Goal: Information Seeking & Learning: Learn about a topic

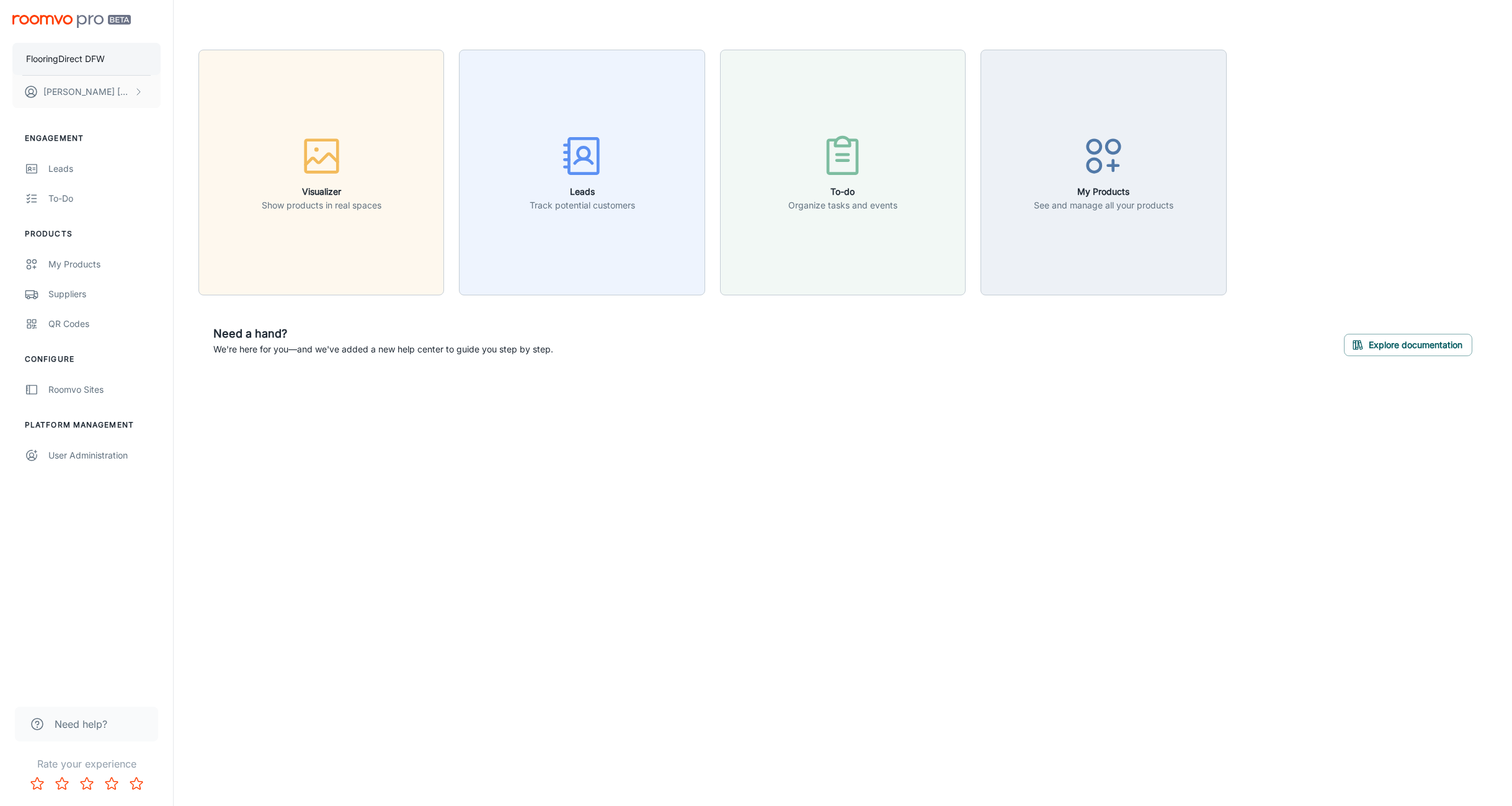
click at [79, 61] on p "FlooringDirect DFW" at bounding box center [65, 59] width 79 height 14
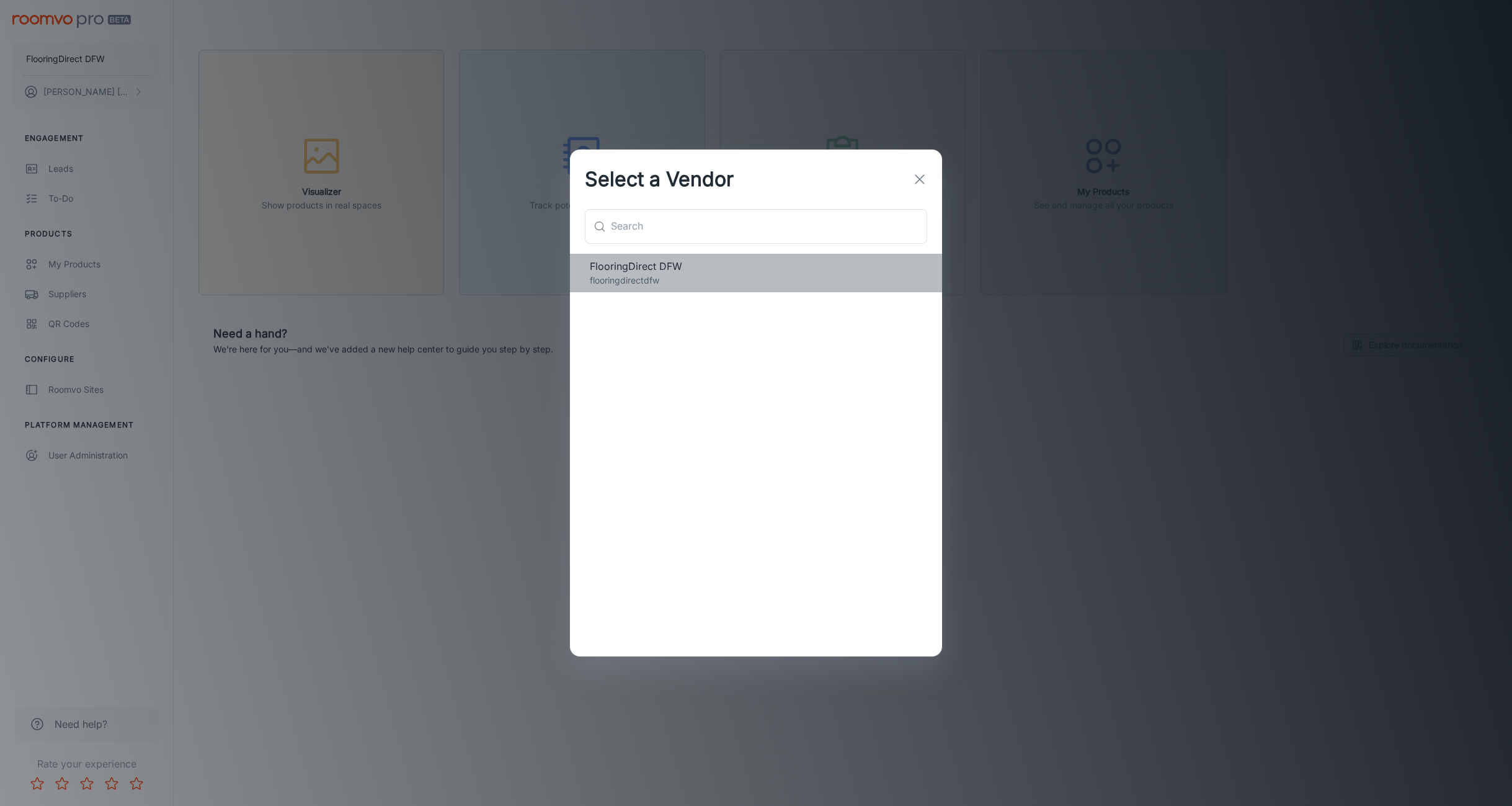
click at [791, 271] on span "FlooringDirect DFW" at bounding box center [756, 266] width 333 height 15
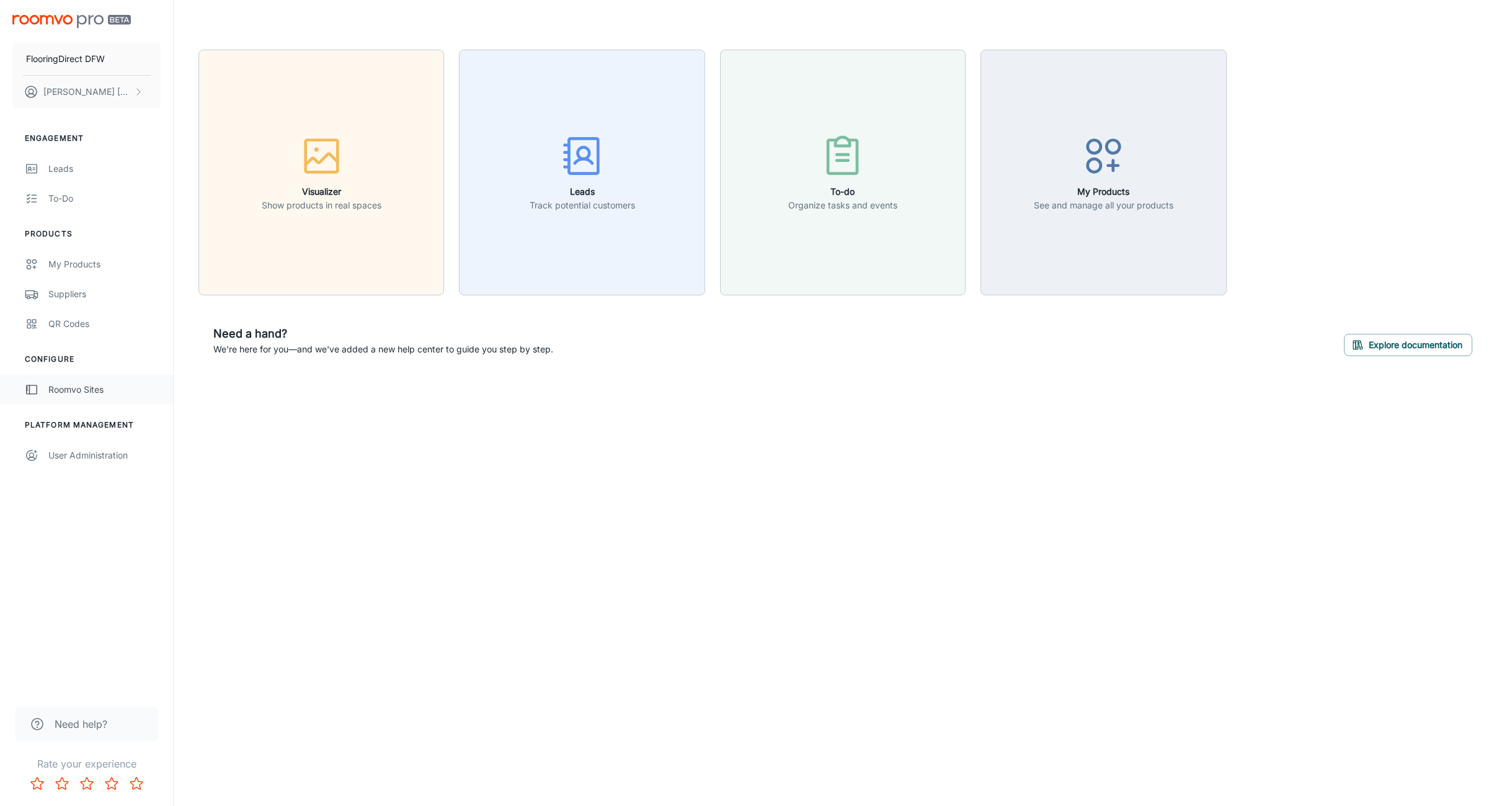
click at [66, 392] on div "Roomvo Sites" at bounding box center [104, 390] width 112 height 14
click at [1396, 342] on button "Explore documentation" at bounding box center [1408, 345] width 128 height 22
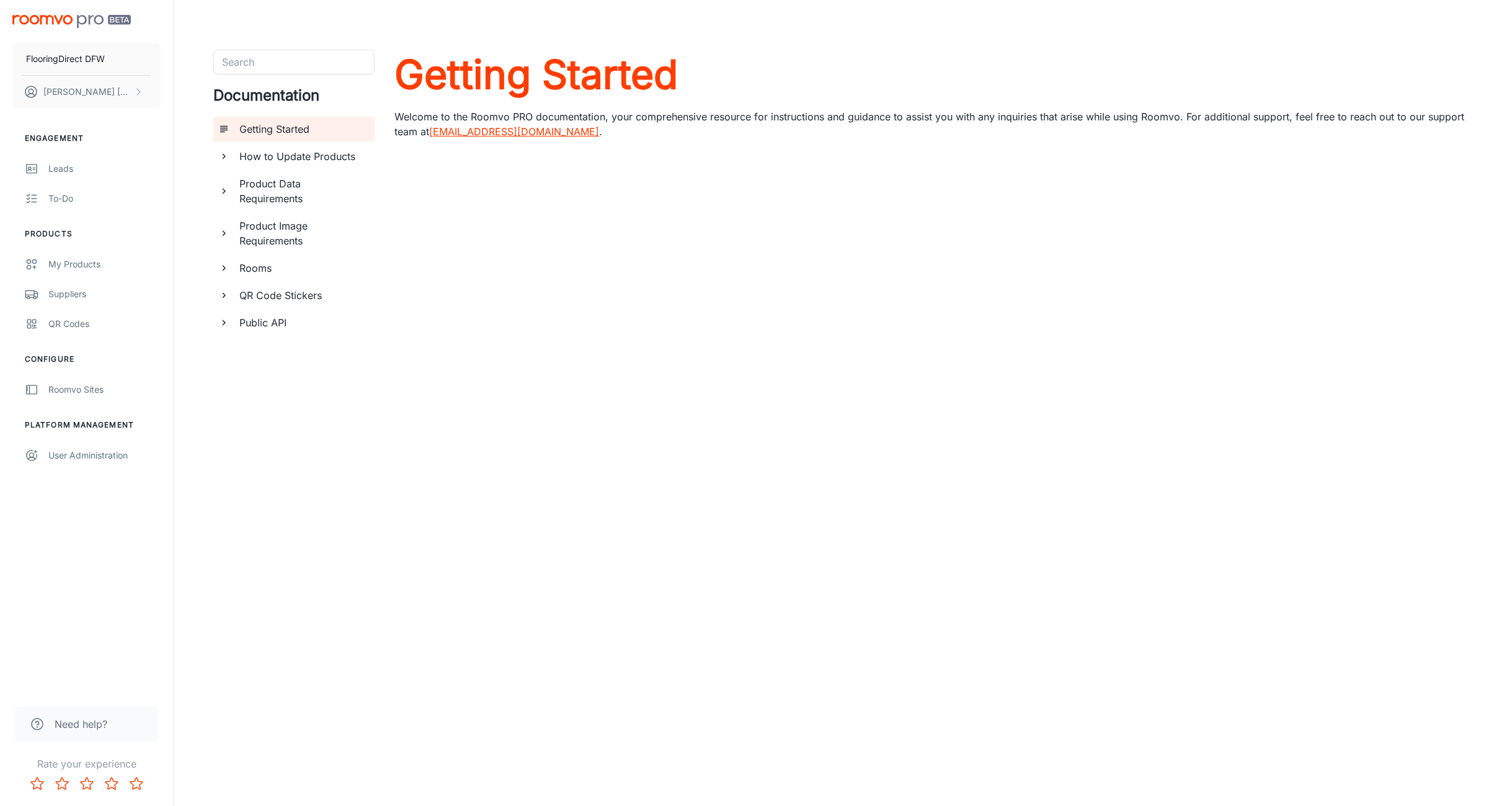
click at [228, 322] on icon "documentation page list" at bounding box center [224, 323] width 11 height 11
click at [251, 376] on h6 "Using Roomvo API" at bounding box center [307, 378] width 115 height 15
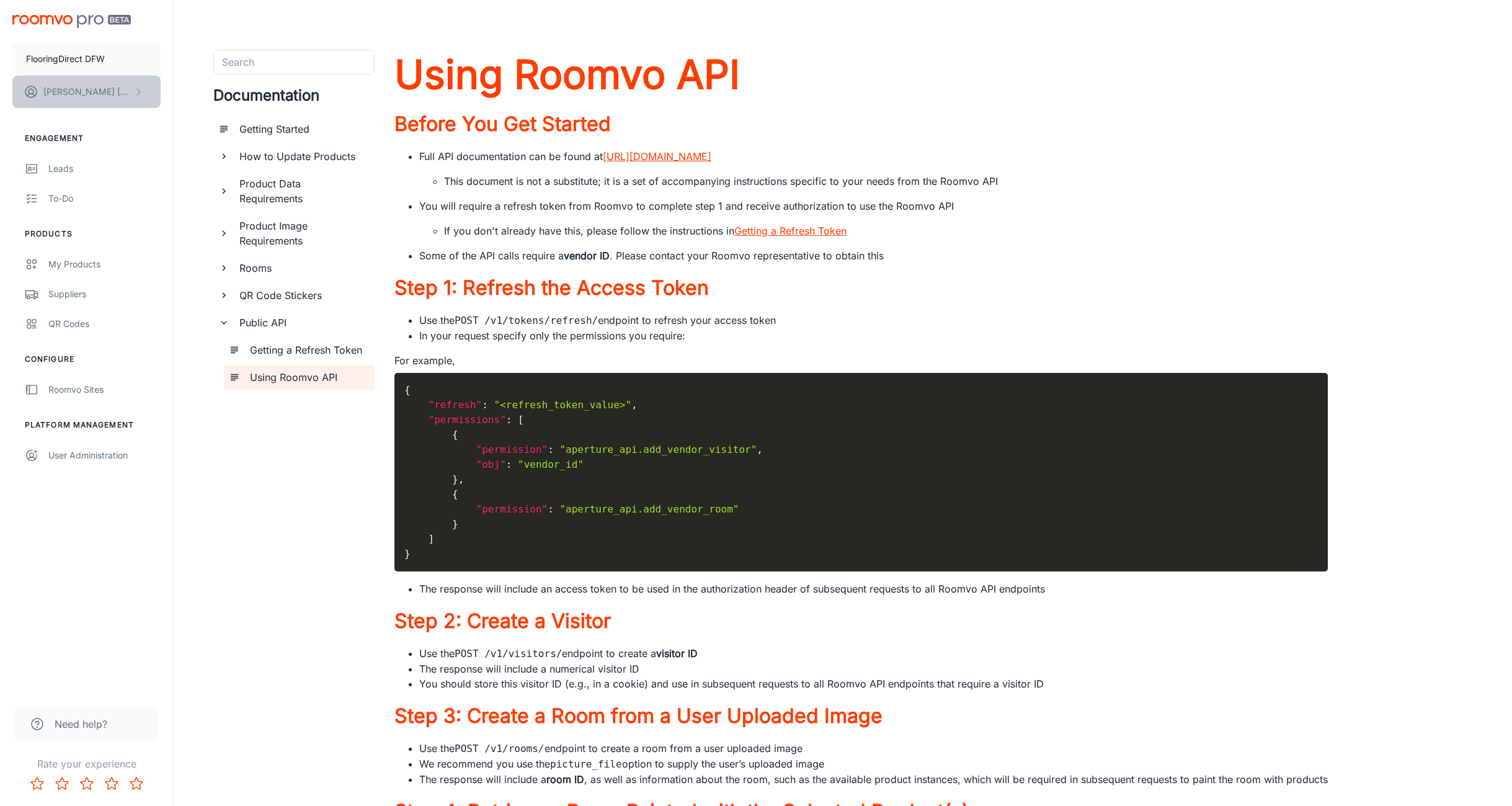
click at [100, 98] on button "[PERSON_NAME]" at bounding box center [86, 92] width 148 height 32
click at [59, 170] on div at bounding box center [756, 403] width 1512 height 806
click at [60, 168] on div "Leads" at bounding box center [104, 169] width 112 height 14
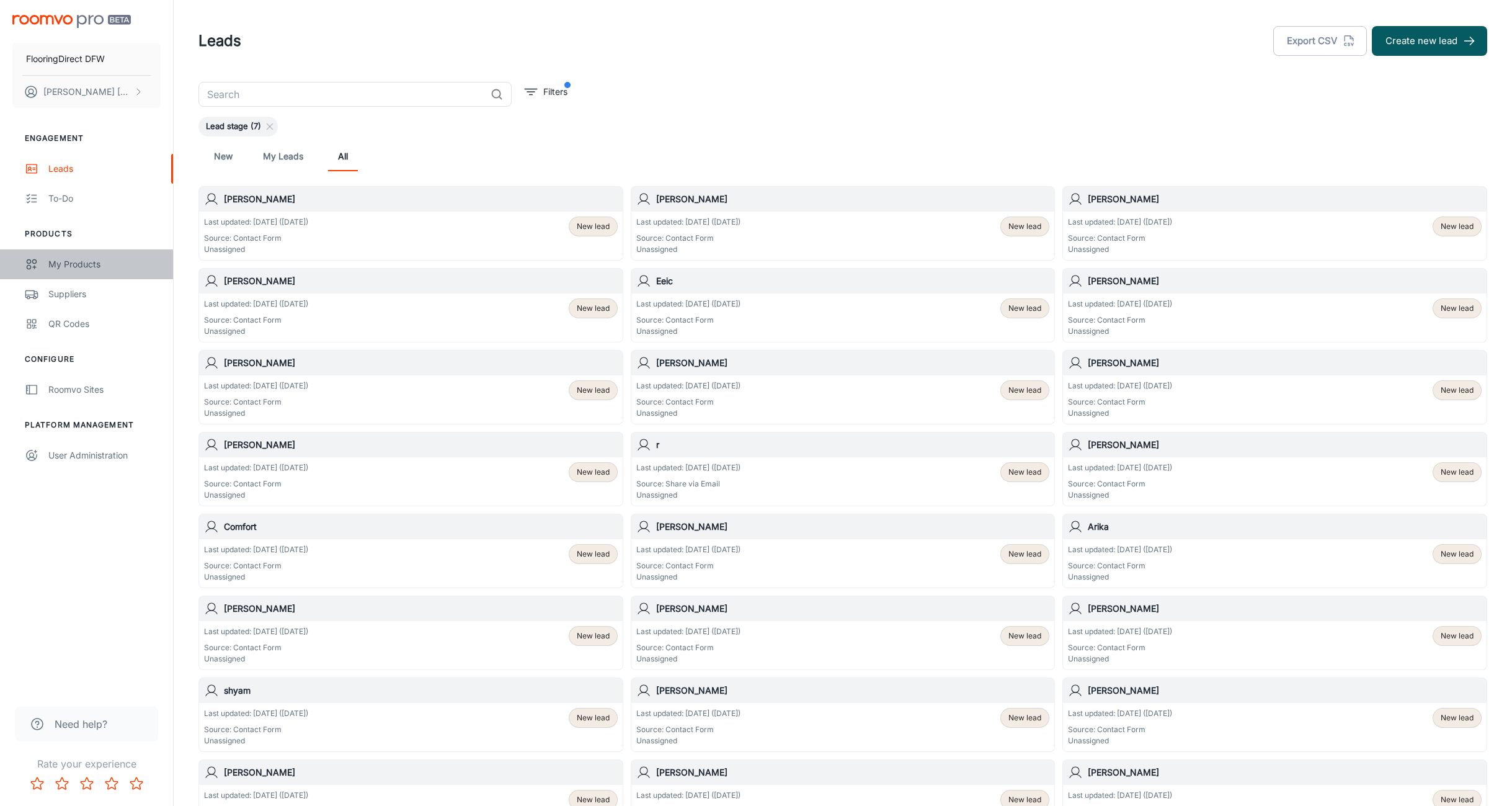
click at [72, 270] on div "My Products" at bounding box center [104, 265] width 112 height 14
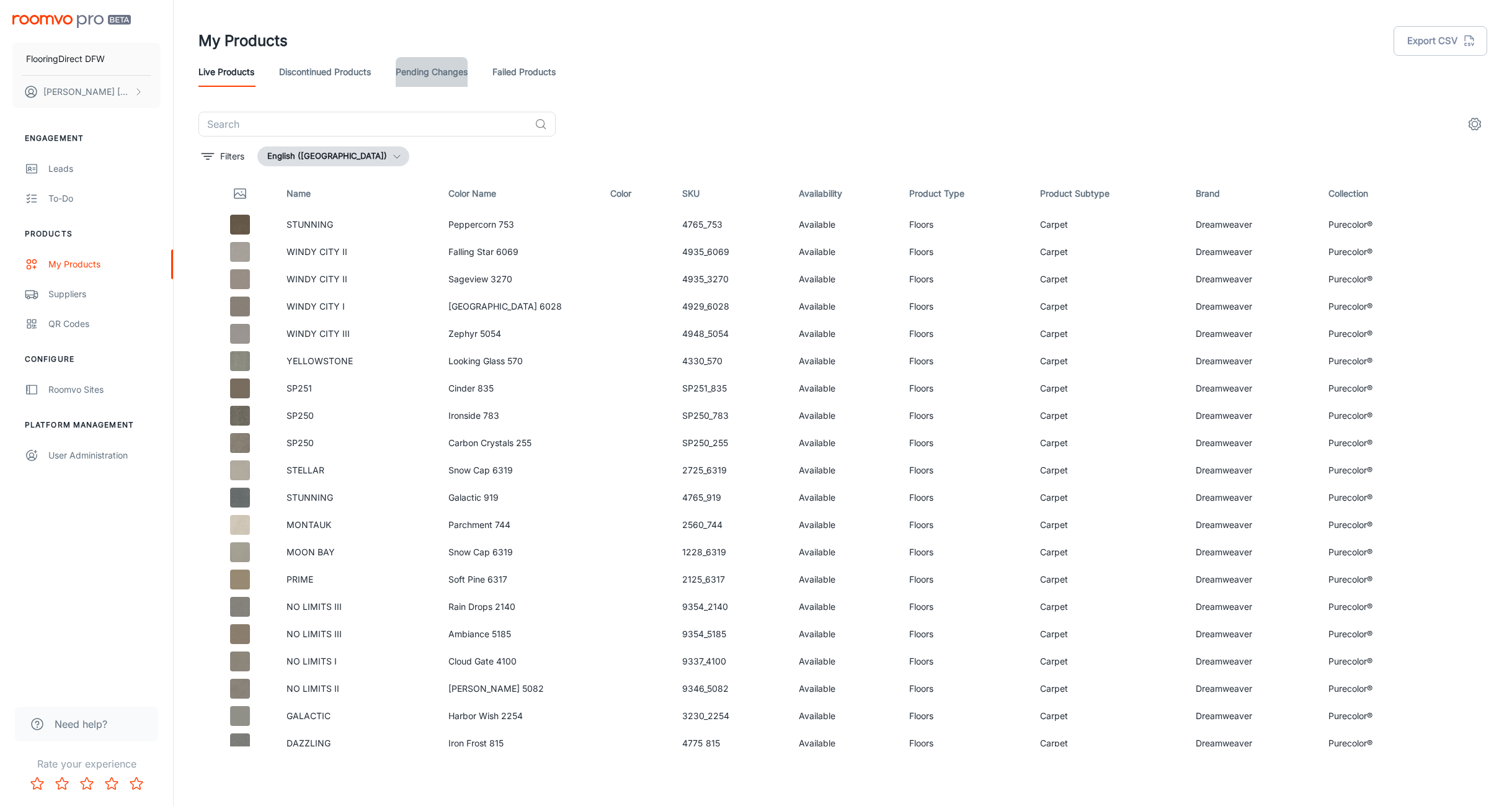
click at [436, 76] on link "Pending Changes" at bounding box center [432, 72] width 72 height 30
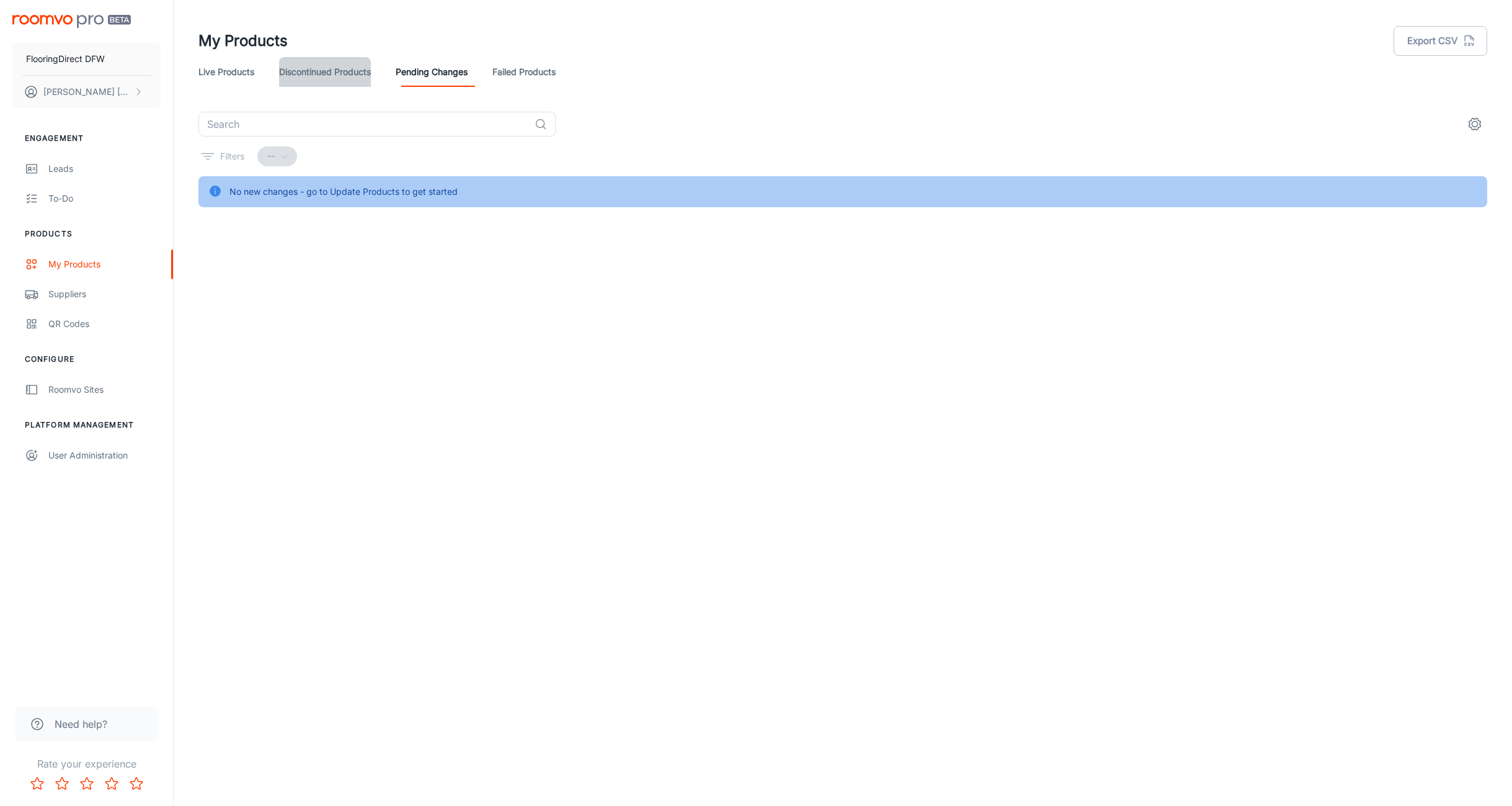
click at [347, 73] on link "Discontinued Products" at bounding box center [325, 72] width 92 height 30
click at [225, 68] on link "Live Products" at bounding box center [227, 72] width 56 height 30
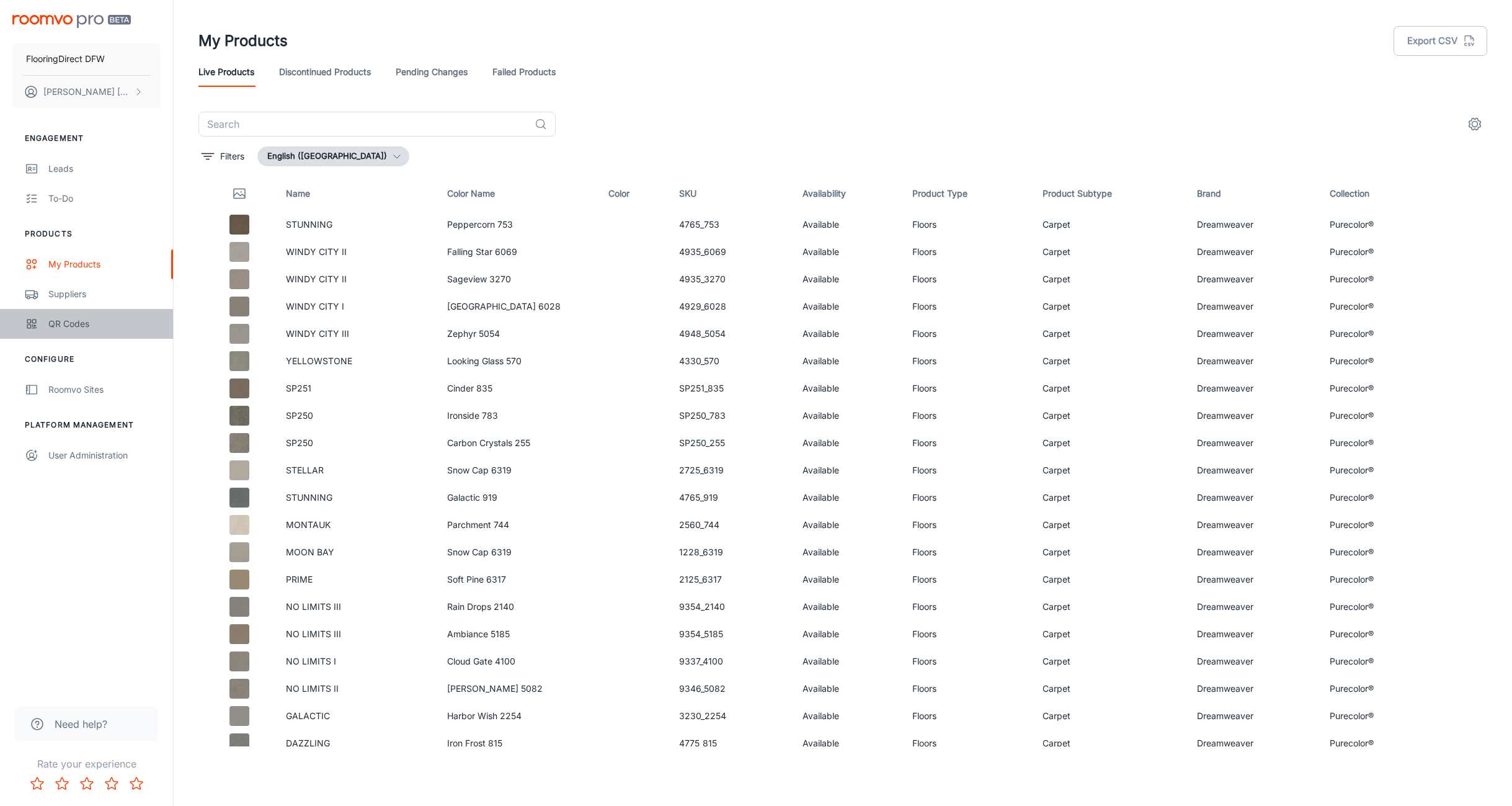
click at [70, 326] on div "QR Codes" at bounding box center [104, 324] width 112 height 14
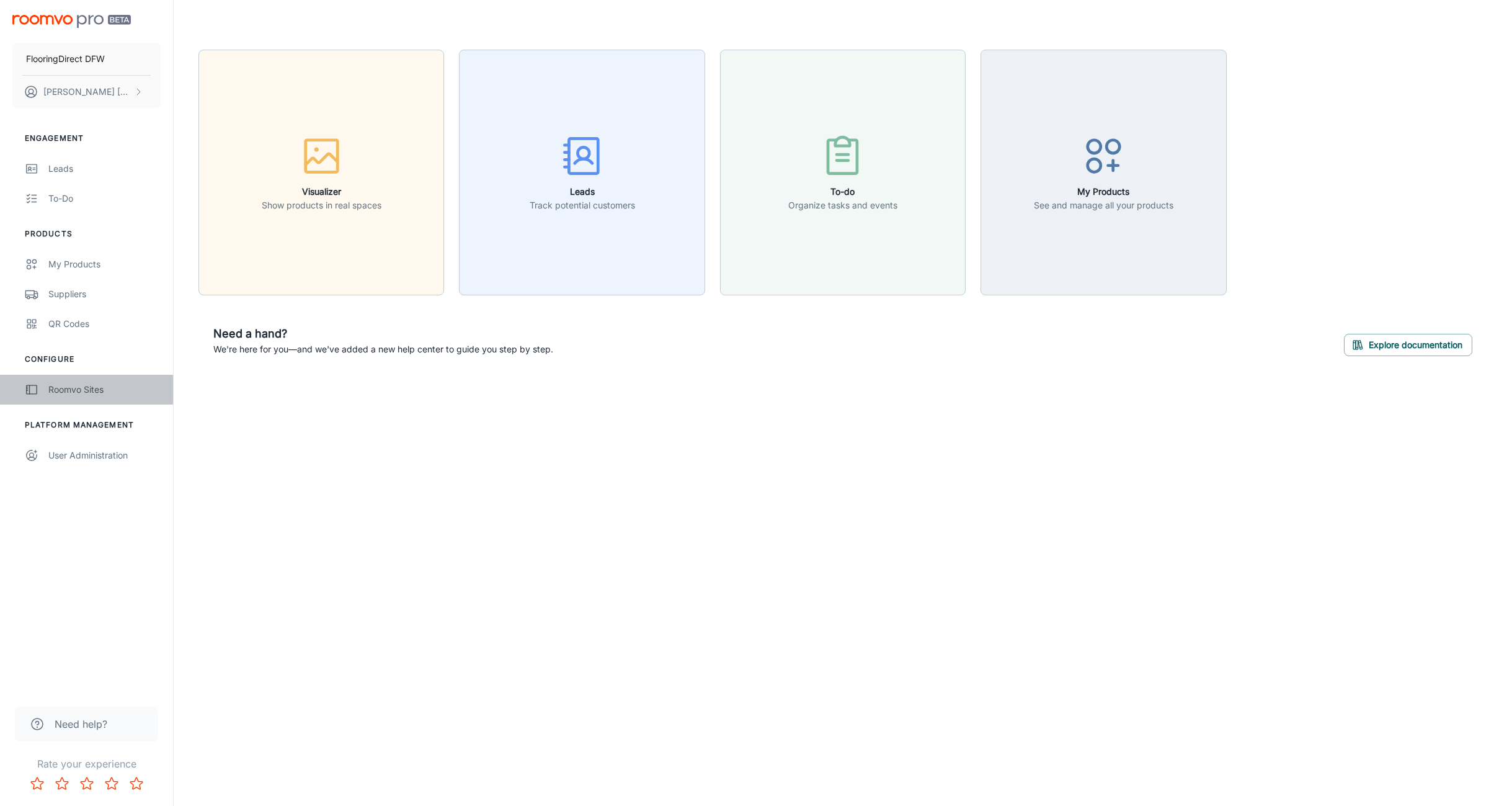
click at [88, 394] on div "Roomvo Sites" at bounding box center [104, 390] width 112 height 14
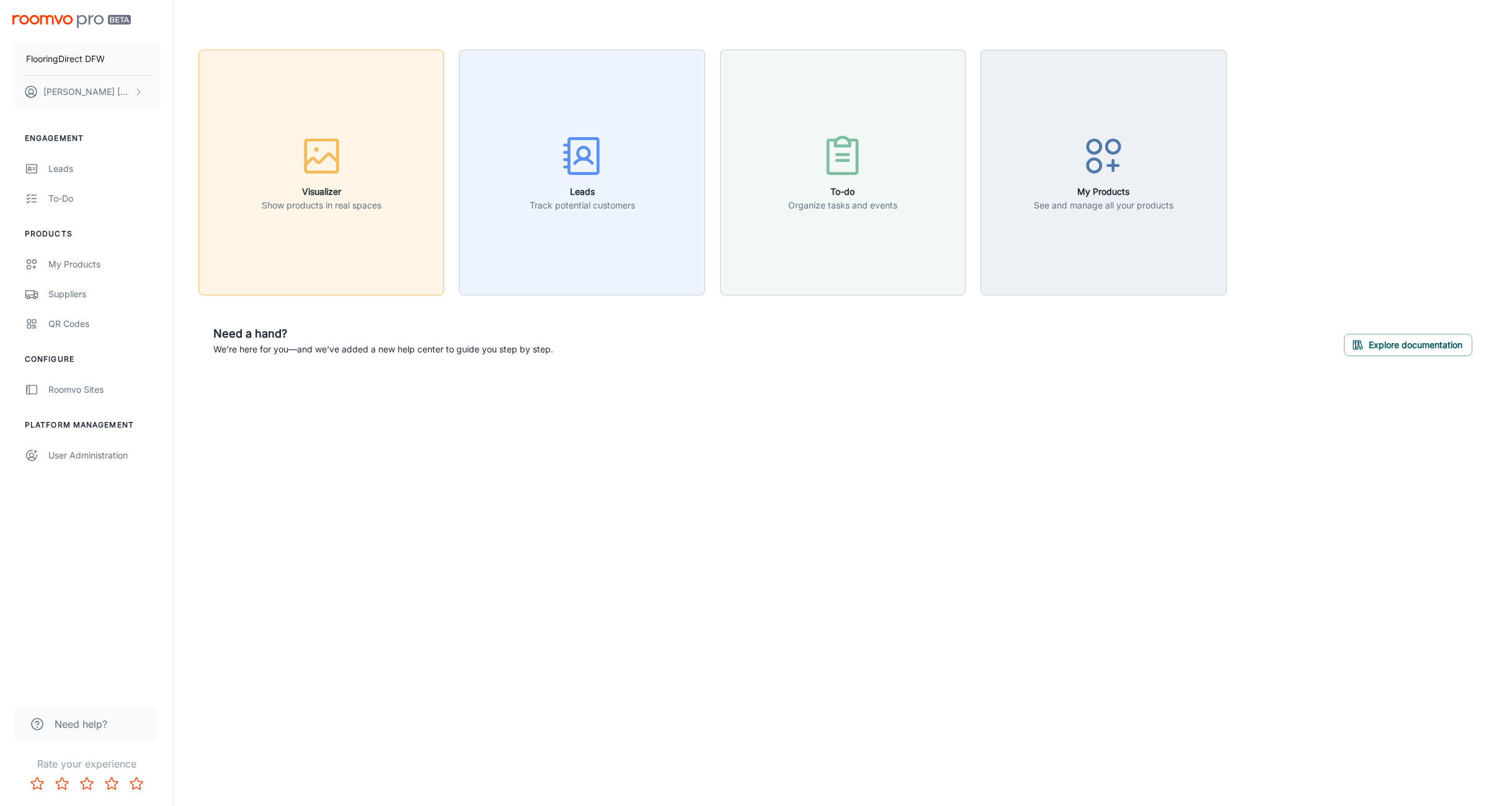
click at [351, 235] on button "Visualizer Show products in real spaces" at bounding box center [322, 173] width 246 height 246
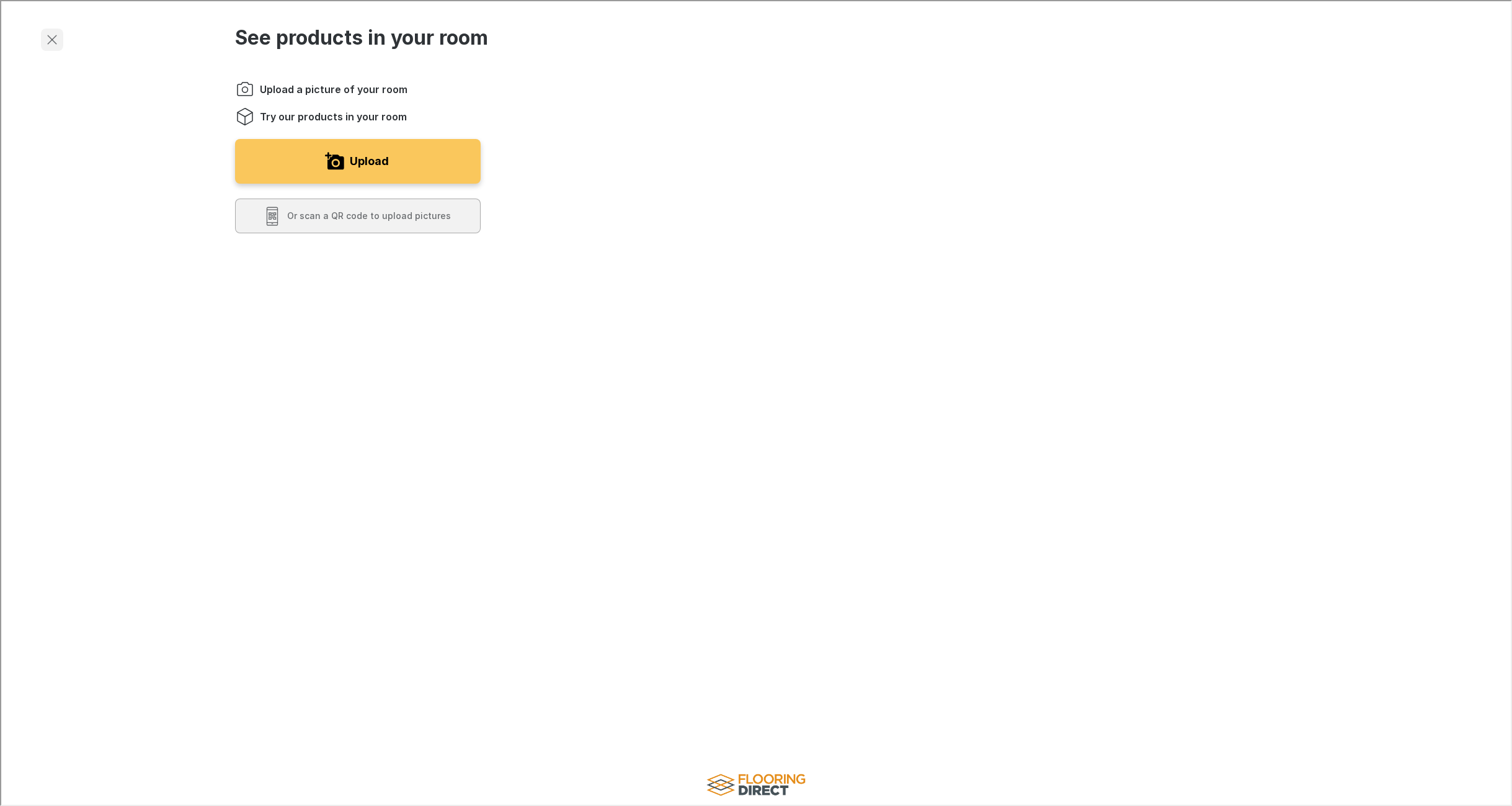
click at [50, 35] on icon "Exit visualizer" at bounding box center [51, 38] width 15 height 15
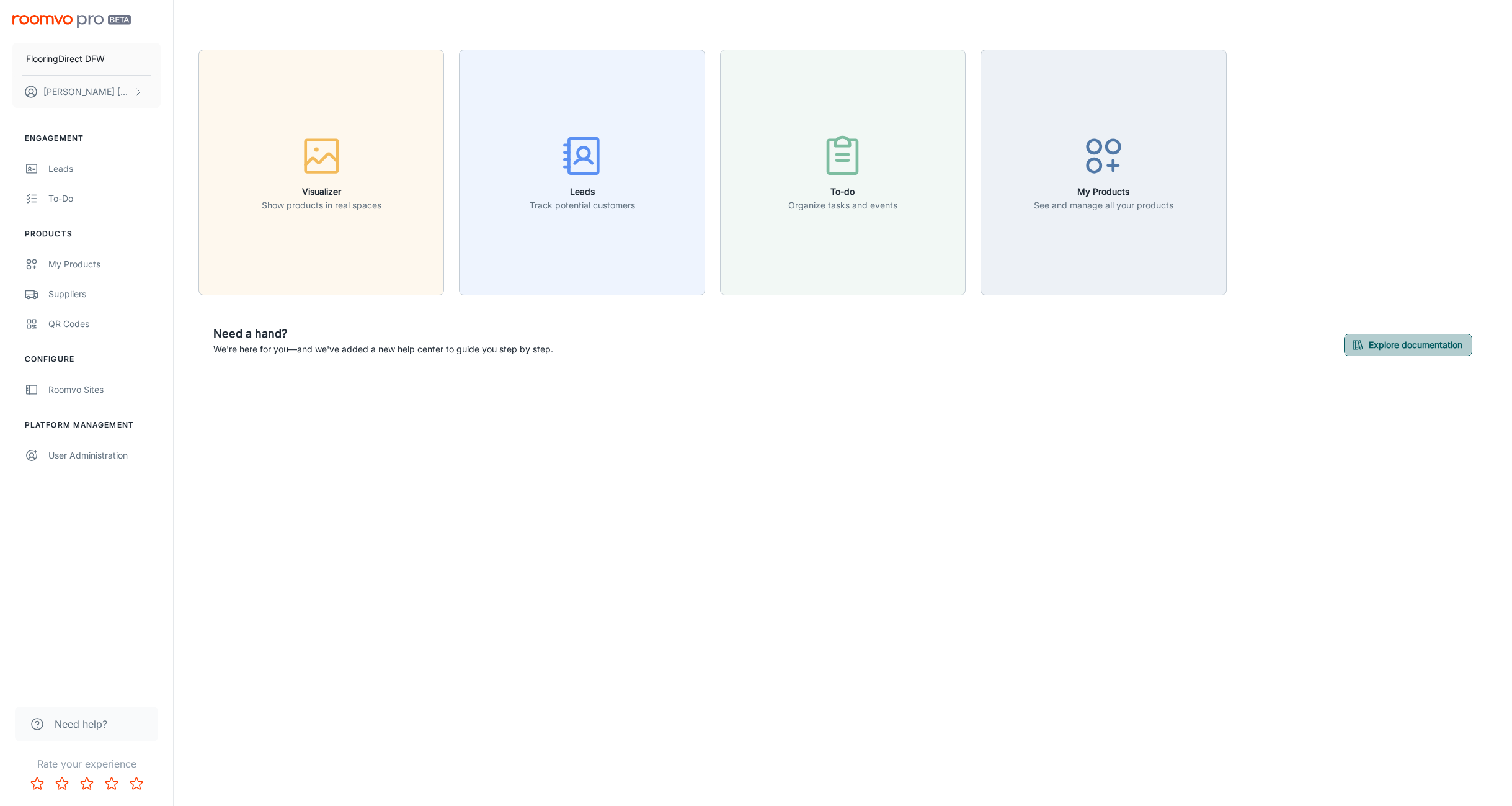
click at [1426, 350] on button "Explore documentation" at bounding box center [1408, 345] width 128 height 22
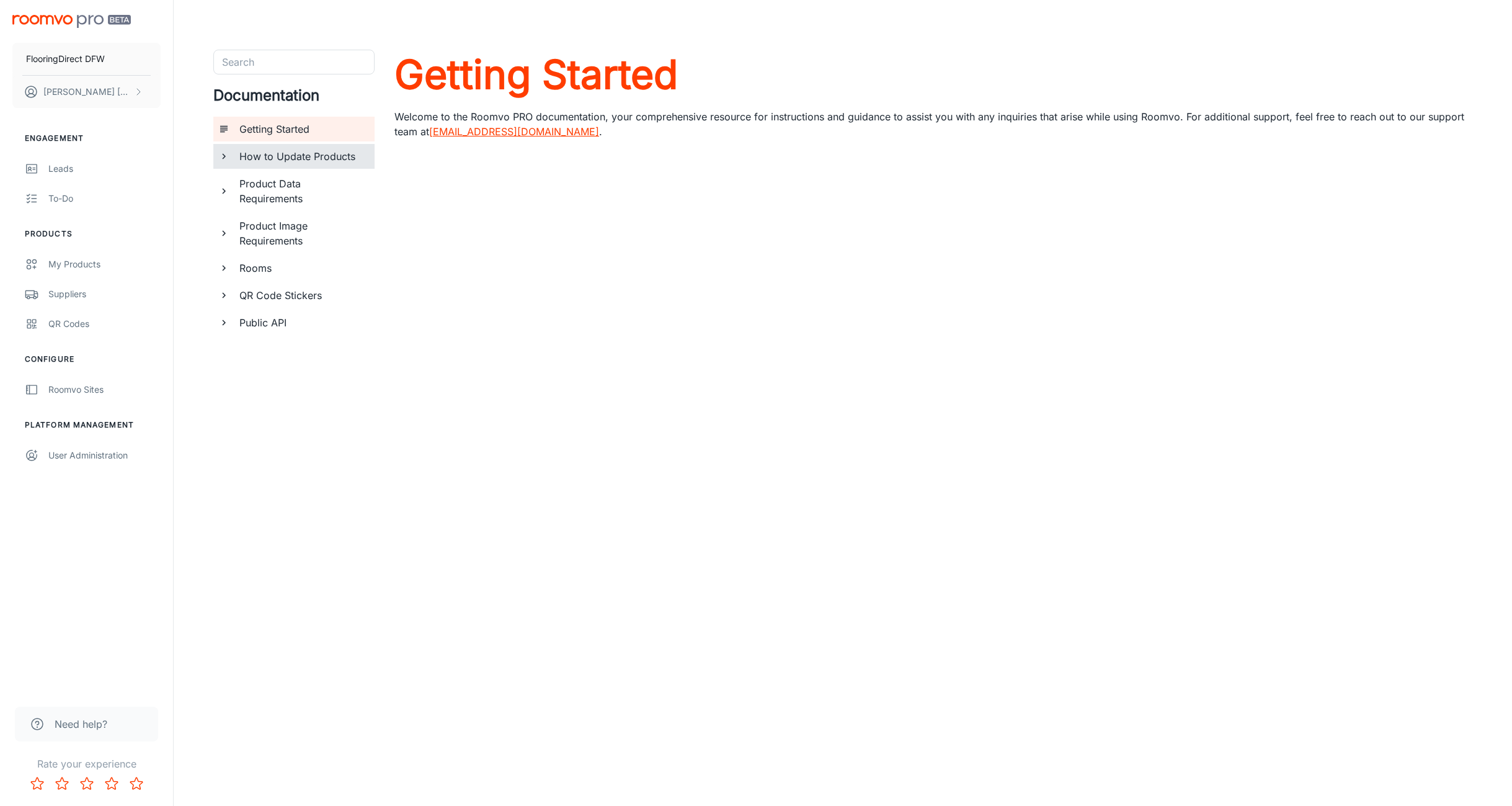
click at [232, 157] on div "How to Update Products" at bounding box center [301, 156] width 138 height 25
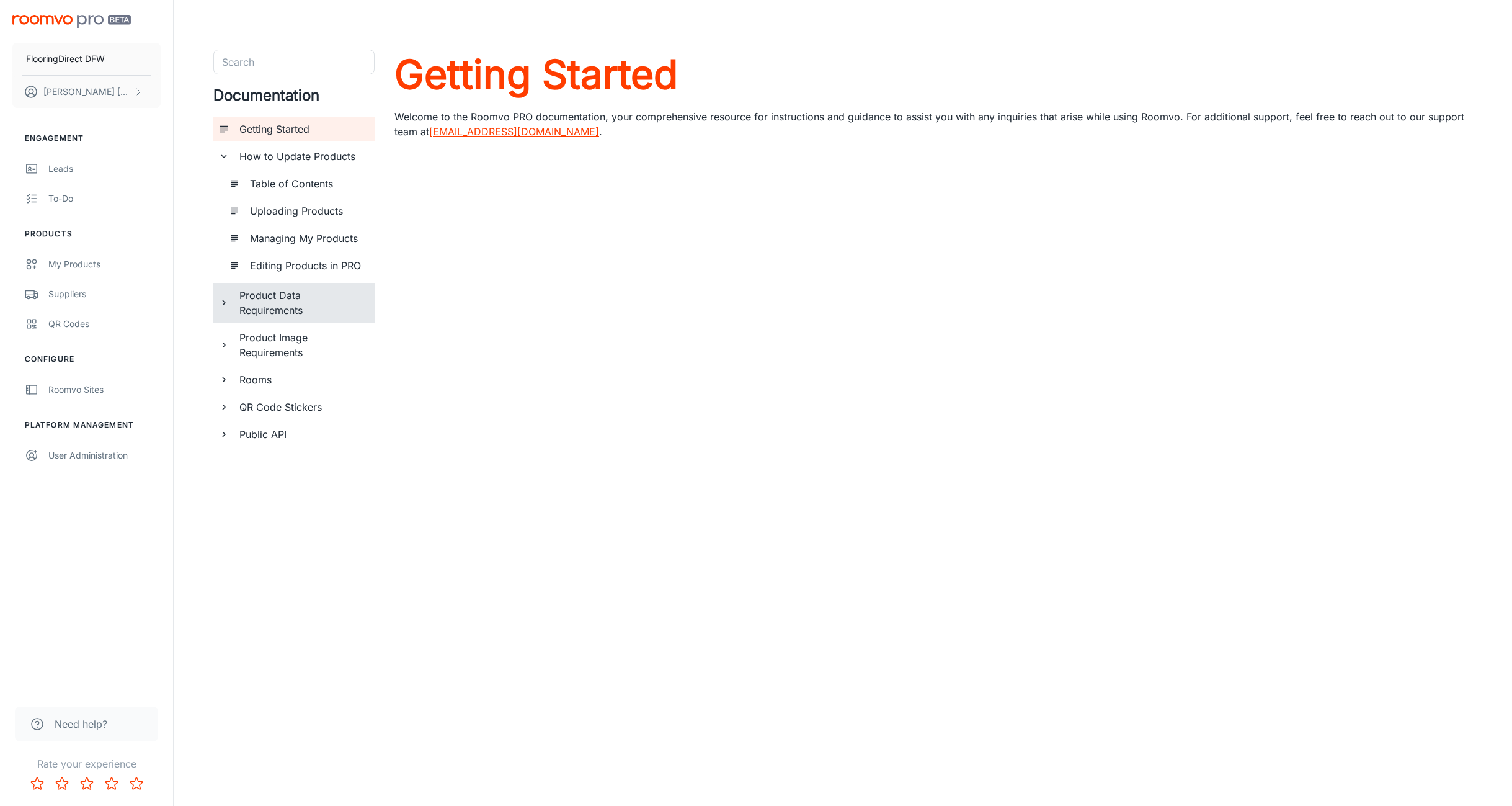
click at [258, 297] on h6 "Product Data Requirements" at bounding box center [302, 303] width 125 height 30
click at [251, 439] on h6 "Product Image Requirements" at bounding box center [302, 445] width 125 height 30
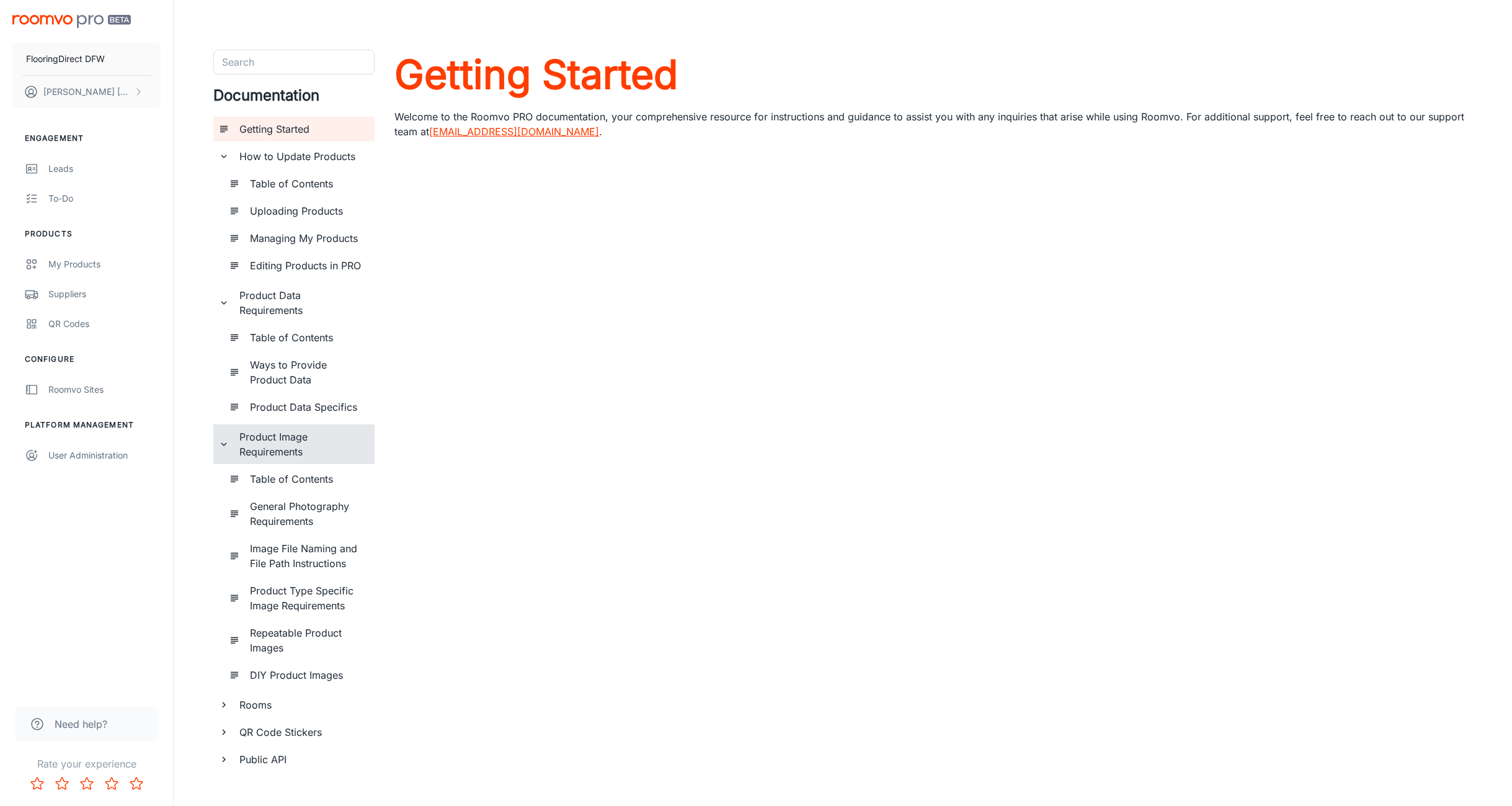
click at [251, 439] on h6 "Product Image Requirements" at bounding box center [302, 445] width 125 height 30
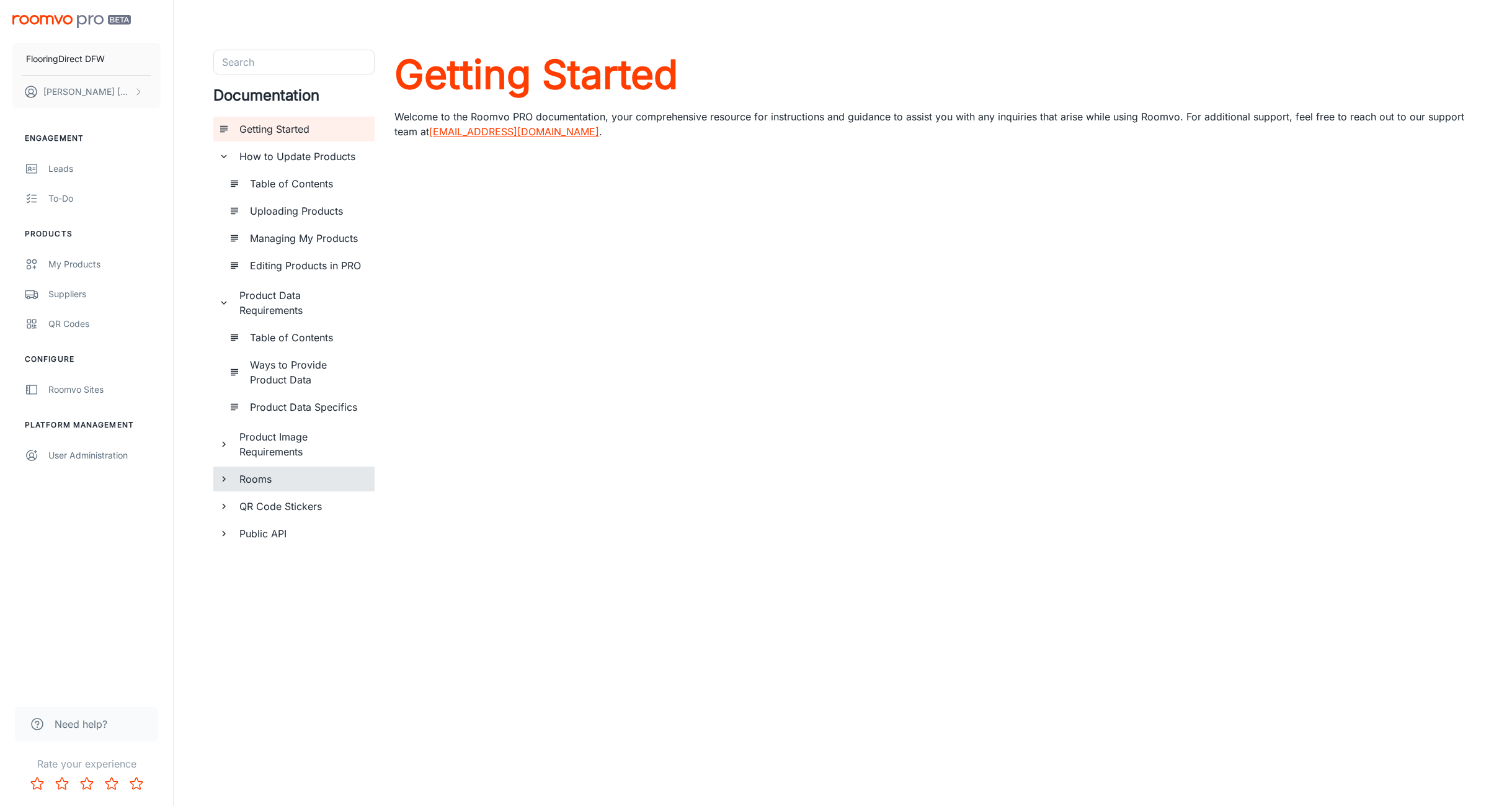
click at [238, 482] on div "Rooms" at bounding box center [302, 479] width 135 height 25
click at [230, 535] on div "QR Code Stickers" at bounding box center [294, 536] width 161 height 25
click at [231, 535] on div "QR Code Stickers" at bounding box center [294, 536] width 161 height 25
click at [233, 559] on div "Public API" at bounding box center [301, 563] width 138 height 25
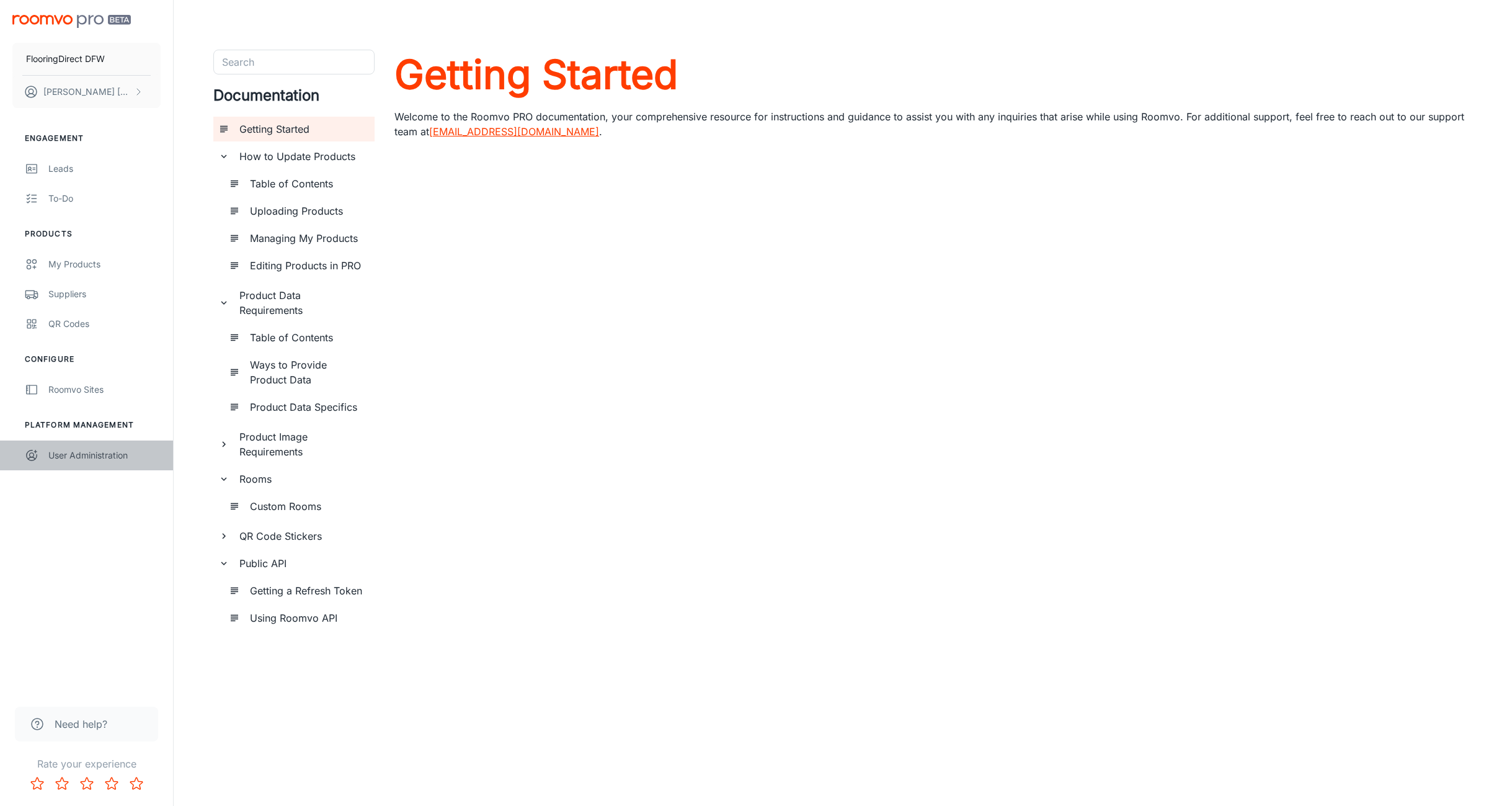
click at [84, 458] on div "User Administration" at bounding box center [104, 455] width 112 height 14
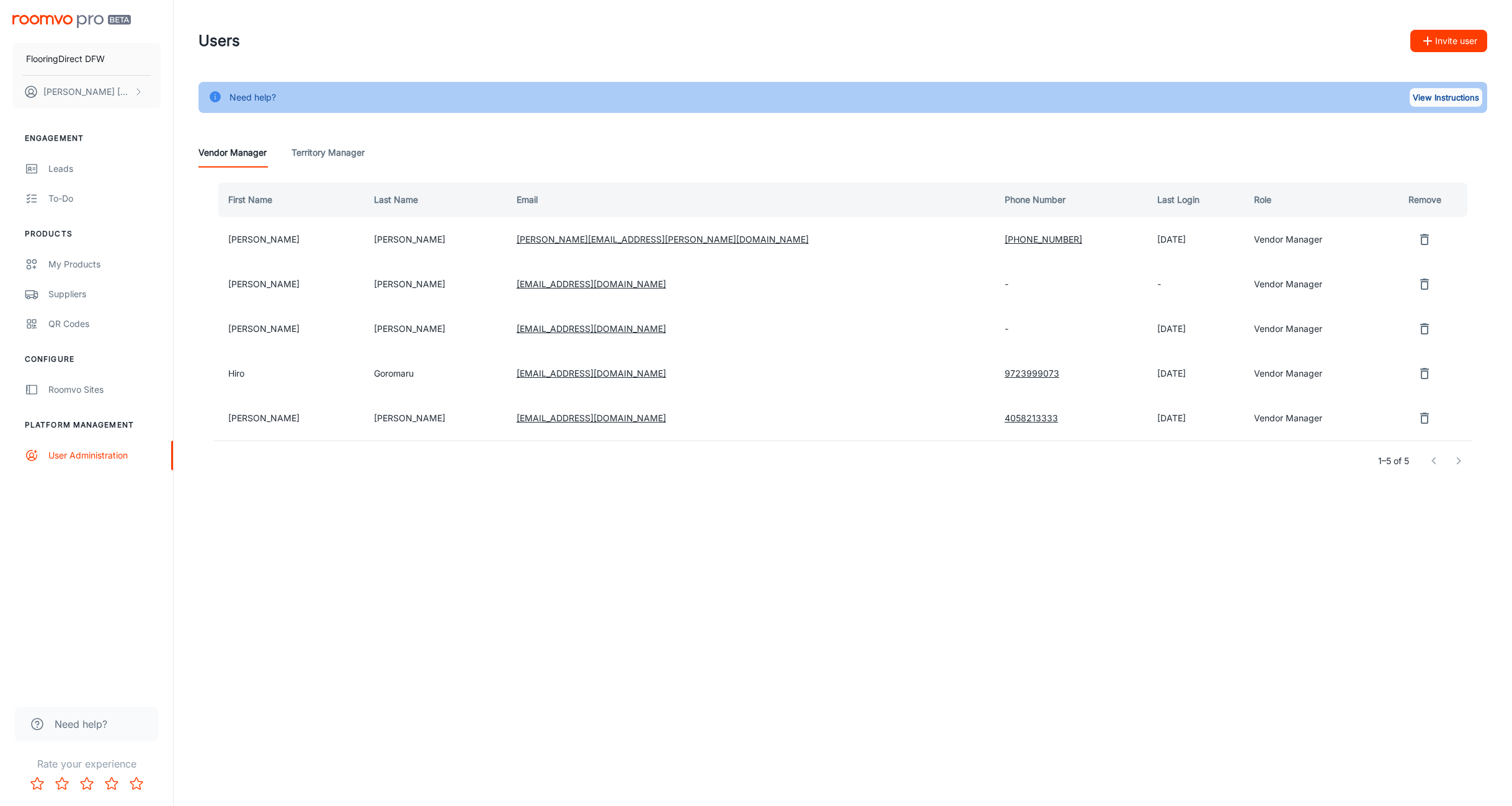
click at [1445, 95] on button "View Instructions" at bounding box center [1446, 97] width 73 height 19
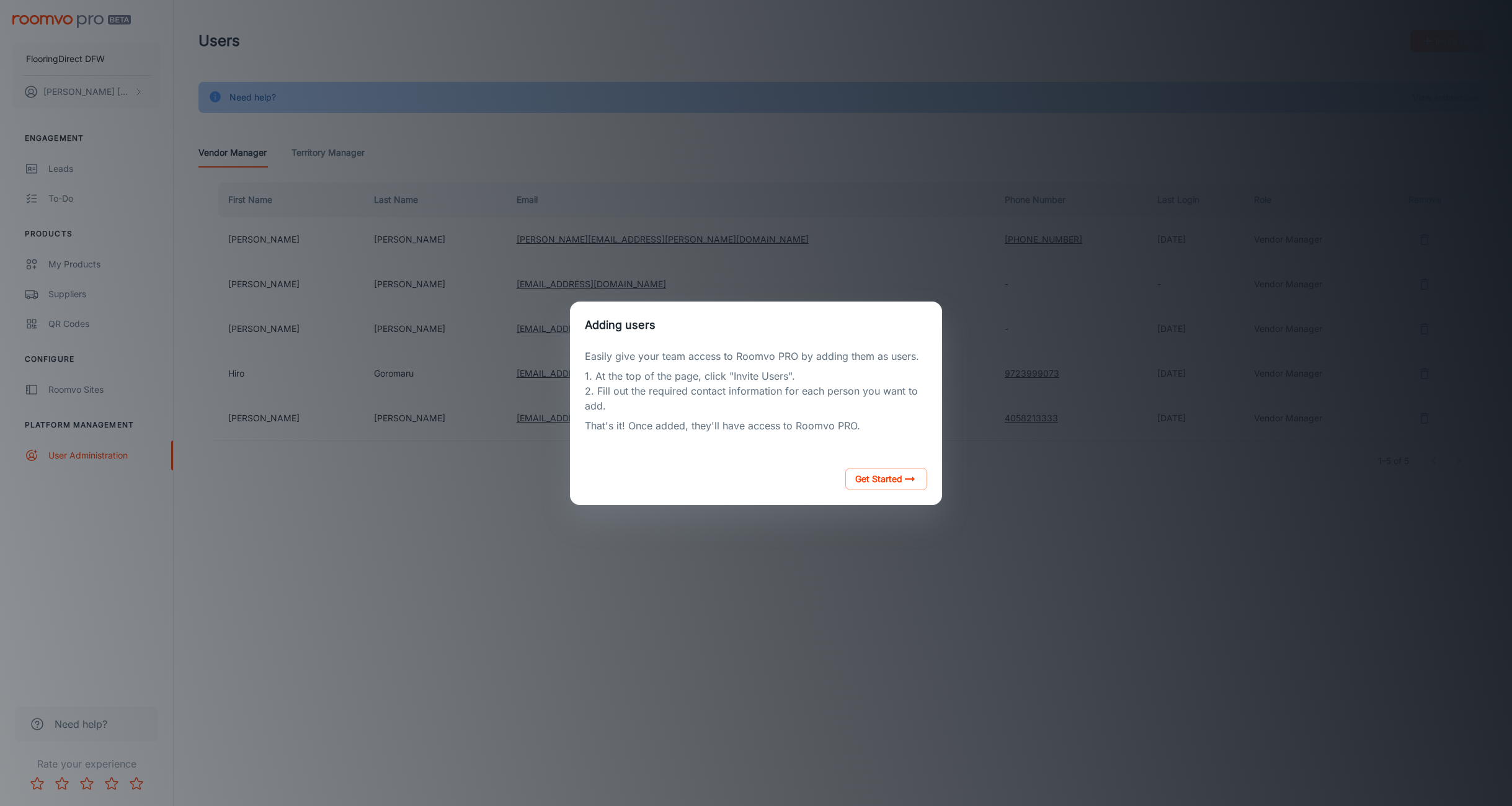
click at [997, 555] on div "Adding users Easily give your team access to Roomvo PRO by adding them as users…" at bounding box center [756, 403] width 1482 height 776
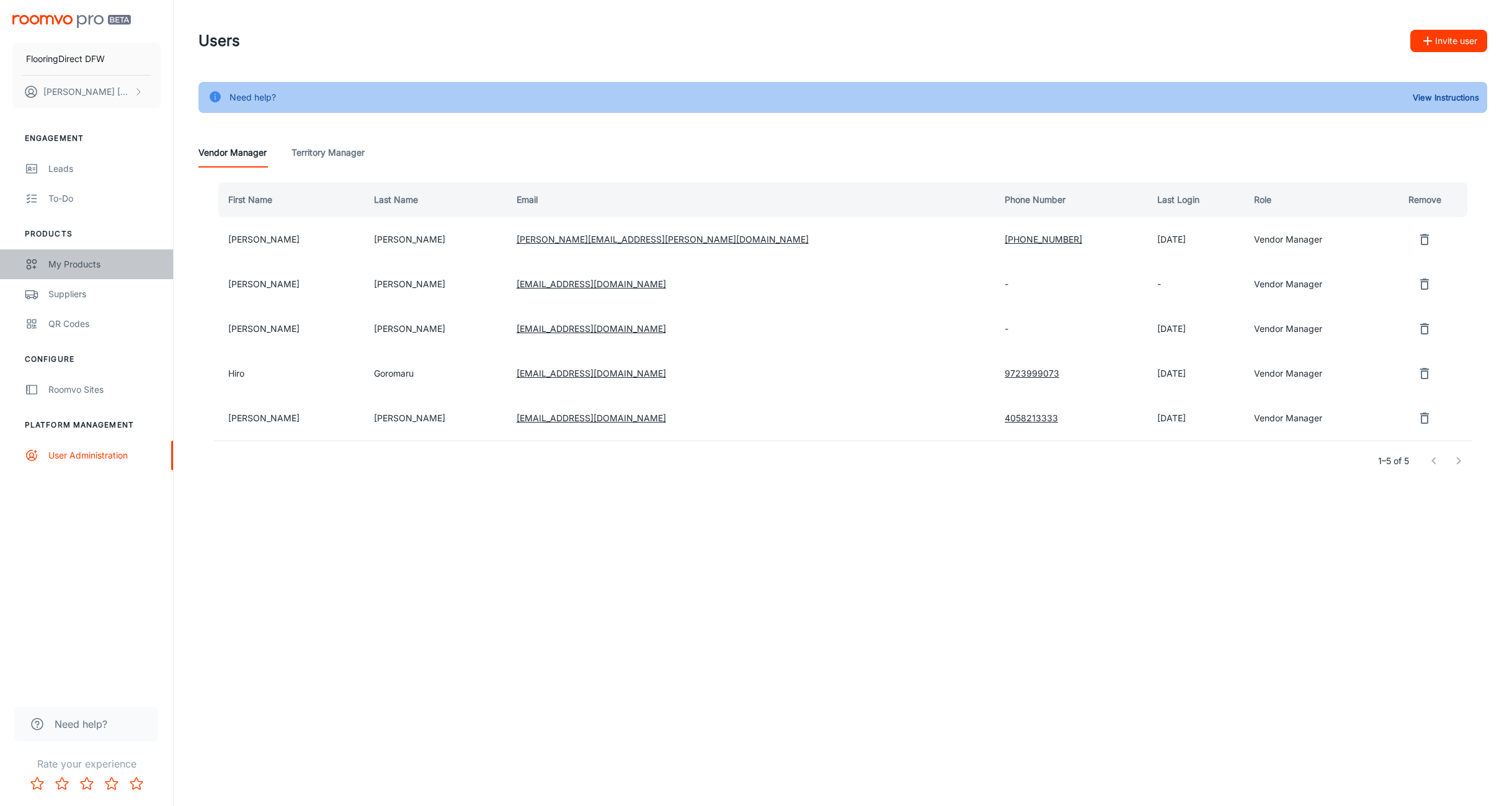
click at [84, 266] on div "My Products" at bounding box center [104, 265] width 112 height 14
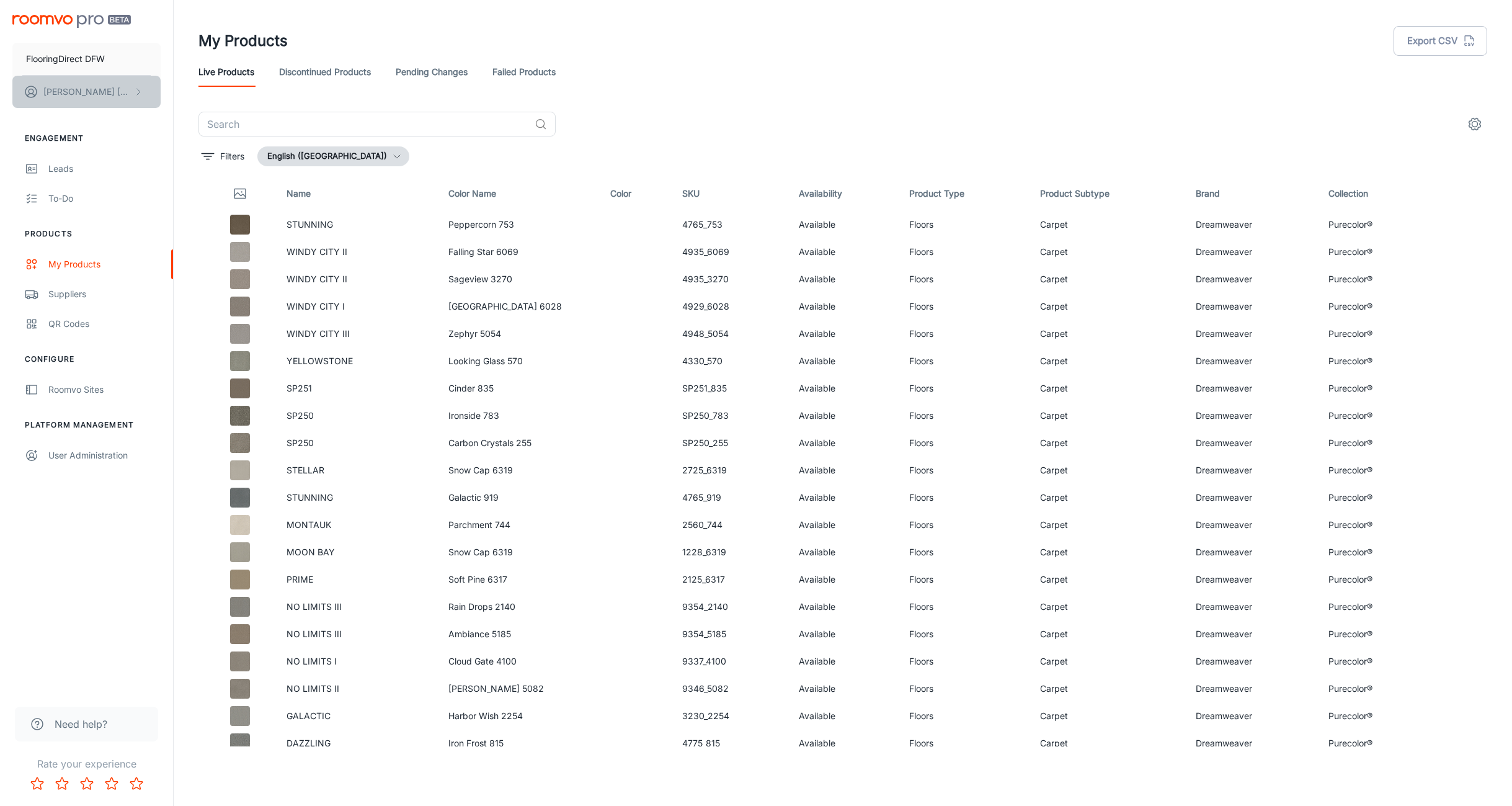
click at [70, 95] on p "[PERSON_NAME]" at bounding box center [87, 92] width 88 height 14
click at [92, 588] on div at bounding box center [756, 403] width 1512 height 806
click at [81, 727] on span "Need help?" at bounding box center [81, 724] width 53 height 15
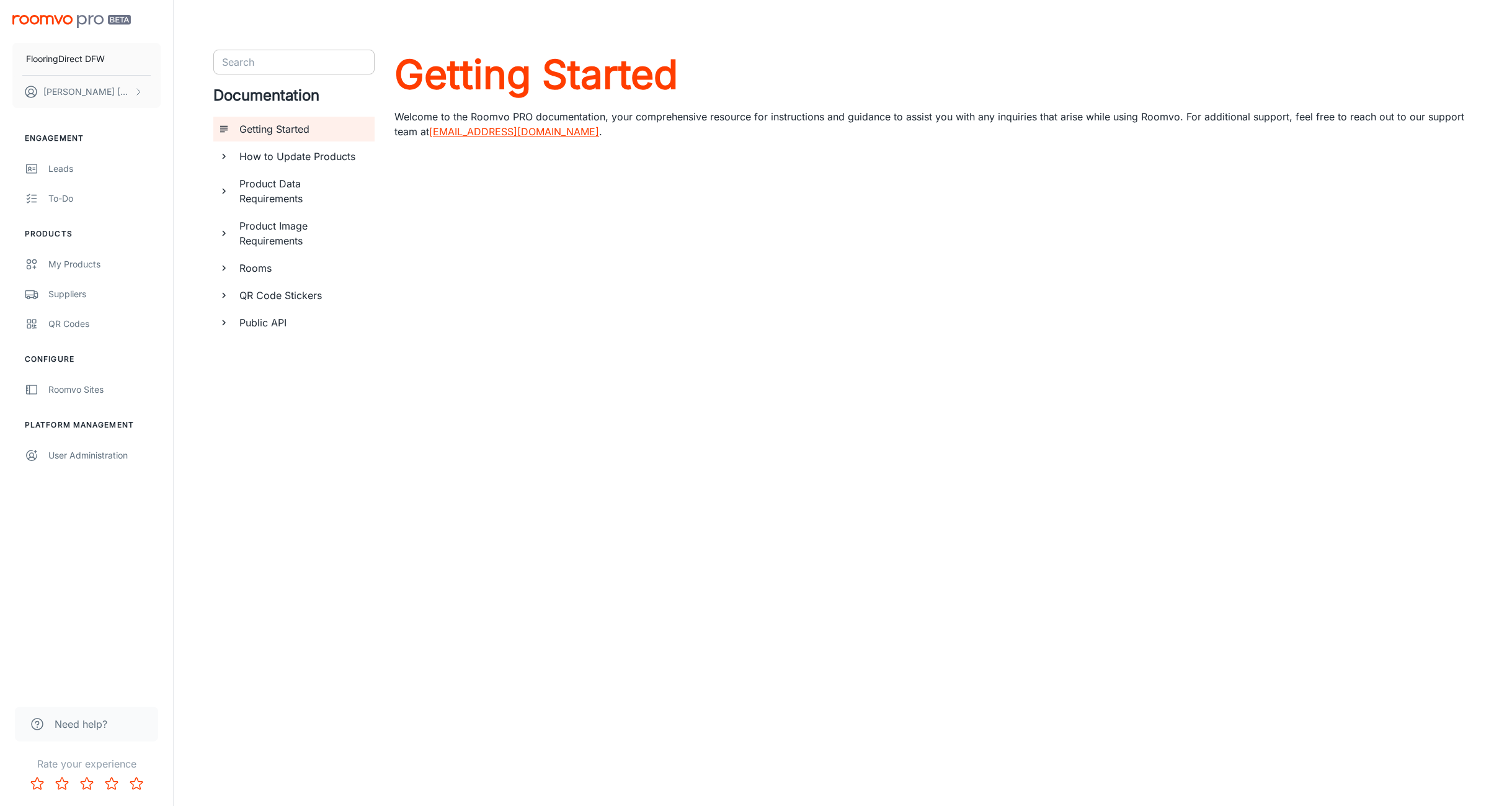
click at [252, 61] on input "Search" at bounding box center [284, 62] width 133 height 17
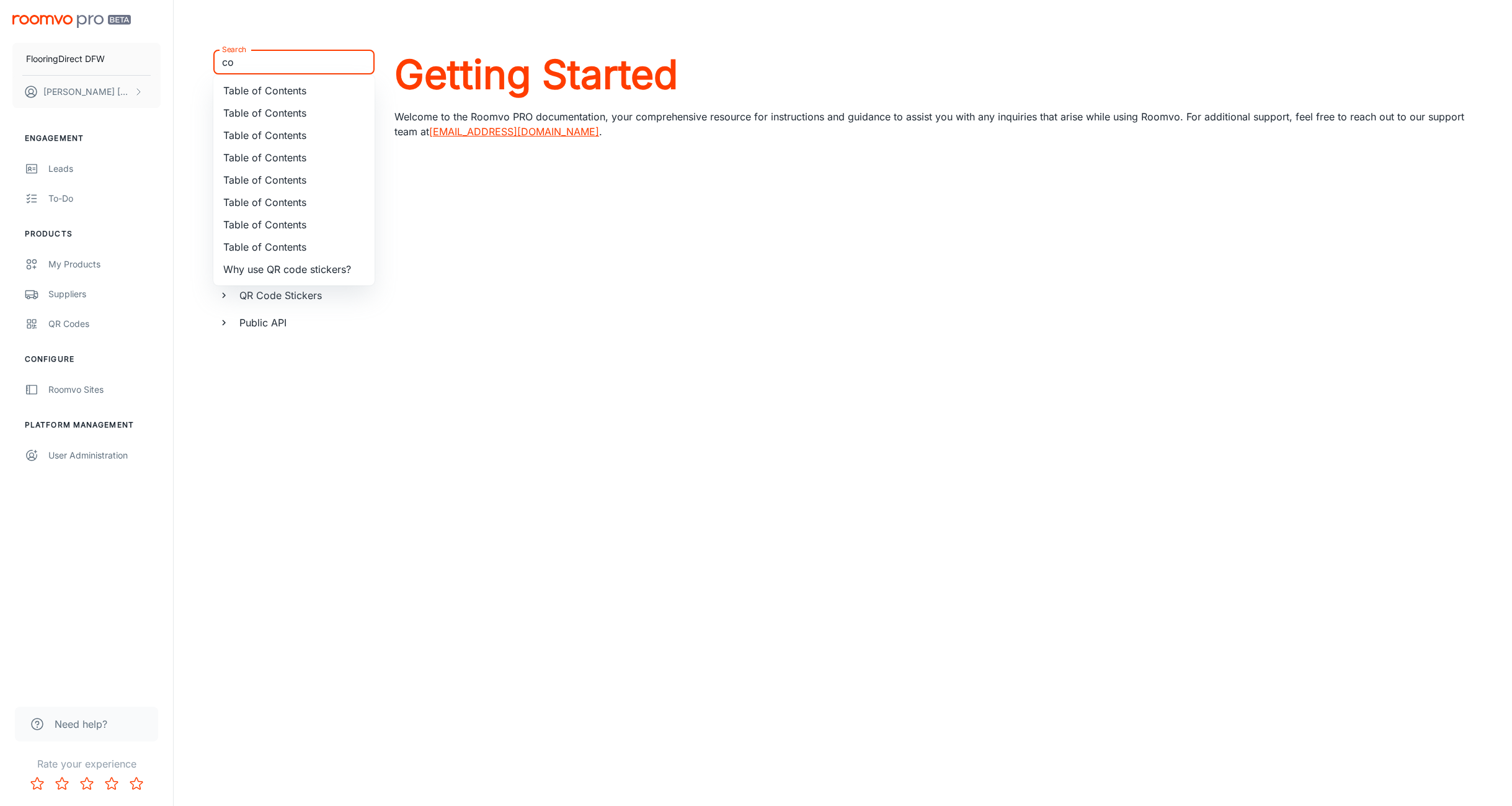
type input "c"
